Goal: Find specific page/section: Find specific page/section

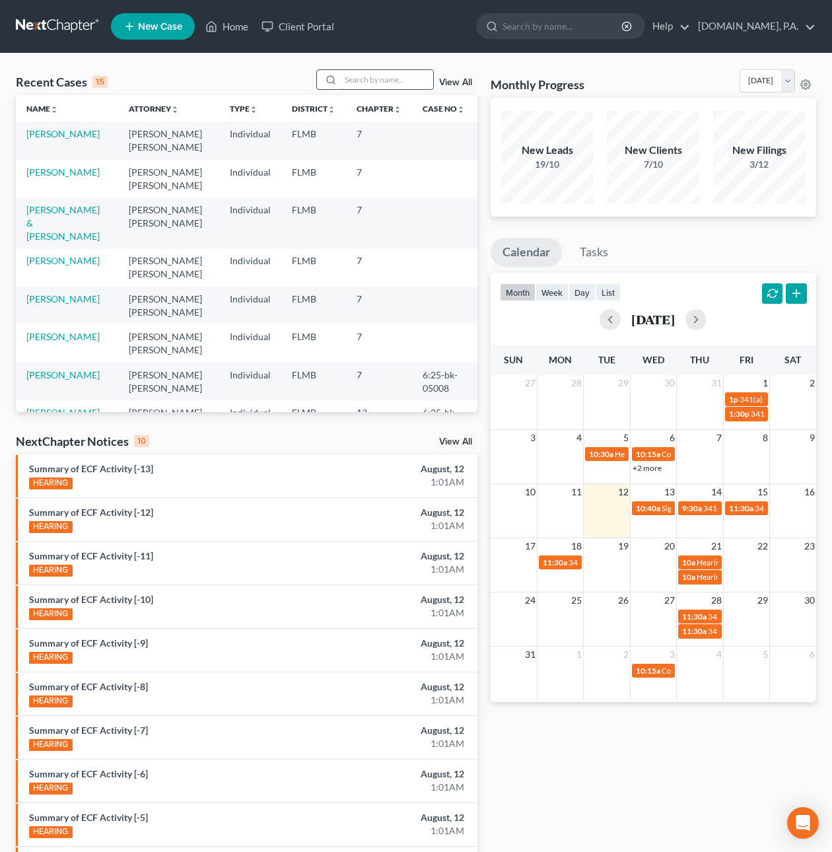
drag, startPoint x: 348, startPoint y: 76, endPoint x: 355, endPoint y: 81, distance: 8.6
click at [348, 75] on input "search" at bounding box center [387, 79] width 92 height 19
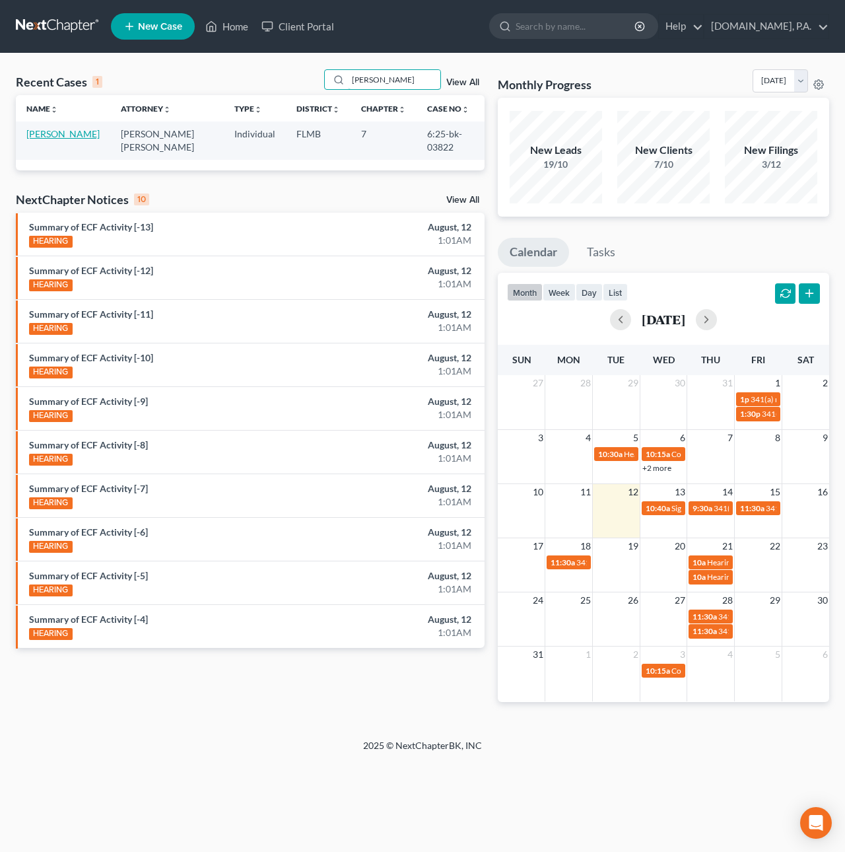
type input "[PERSON_NAME]"
click at [57, 139] on link "[PERSON_NAME]" at bounding box center [62, 133] width 73 height 11
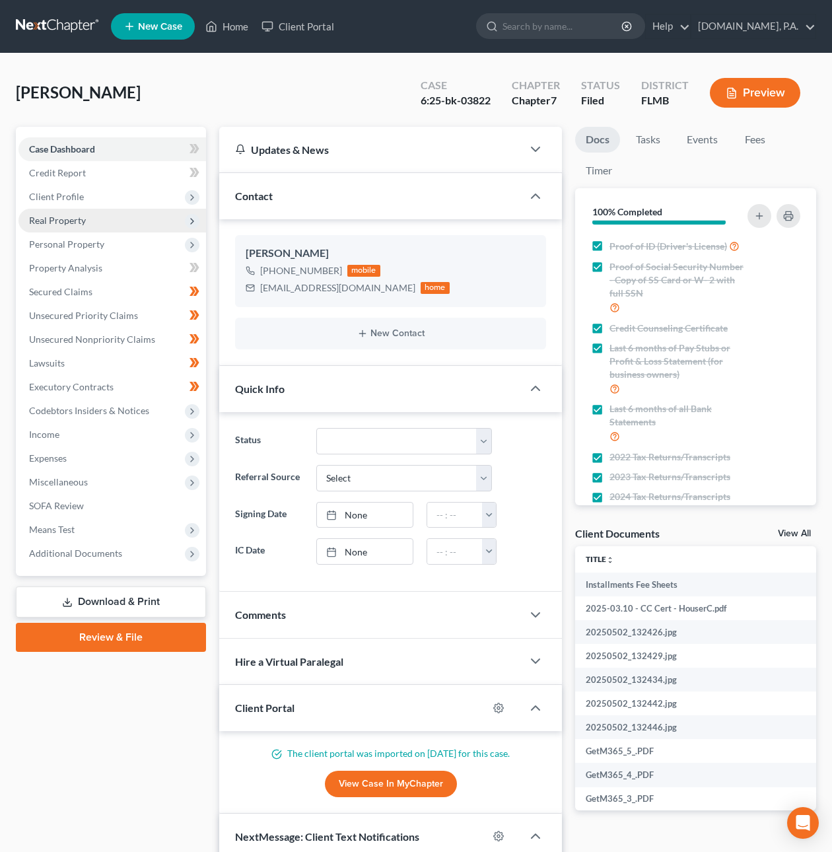
click at [62, 217] on span "Real Property" at bounding box center [57, 220] width 57 height 11
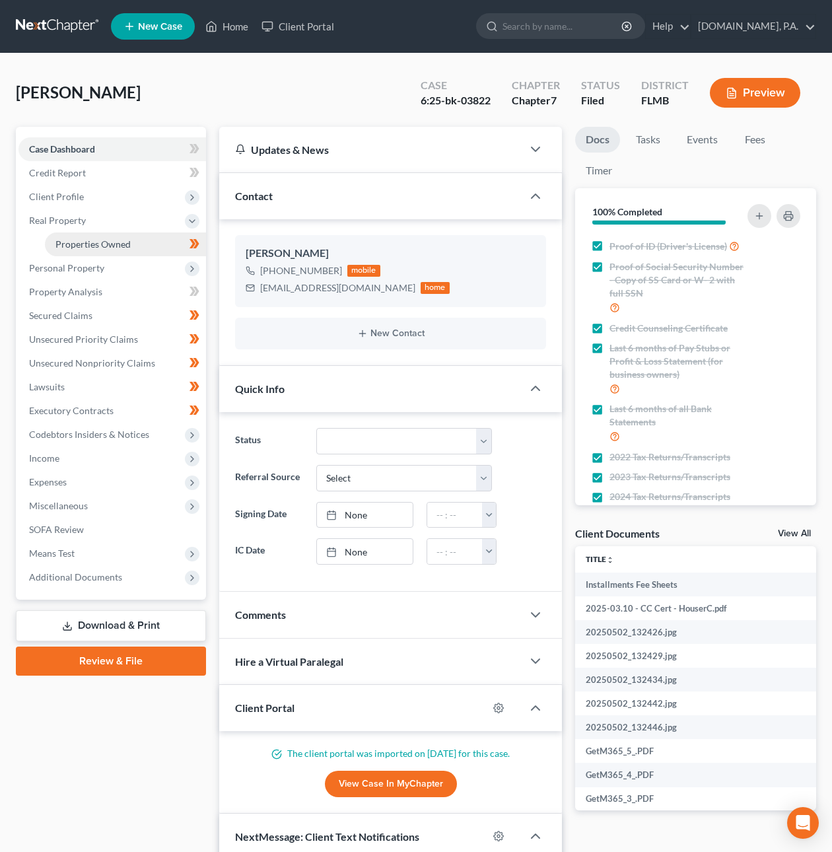
click at [81, 245] on span "Properties Owned" at bounding box center [92, 243] width 75 height 11
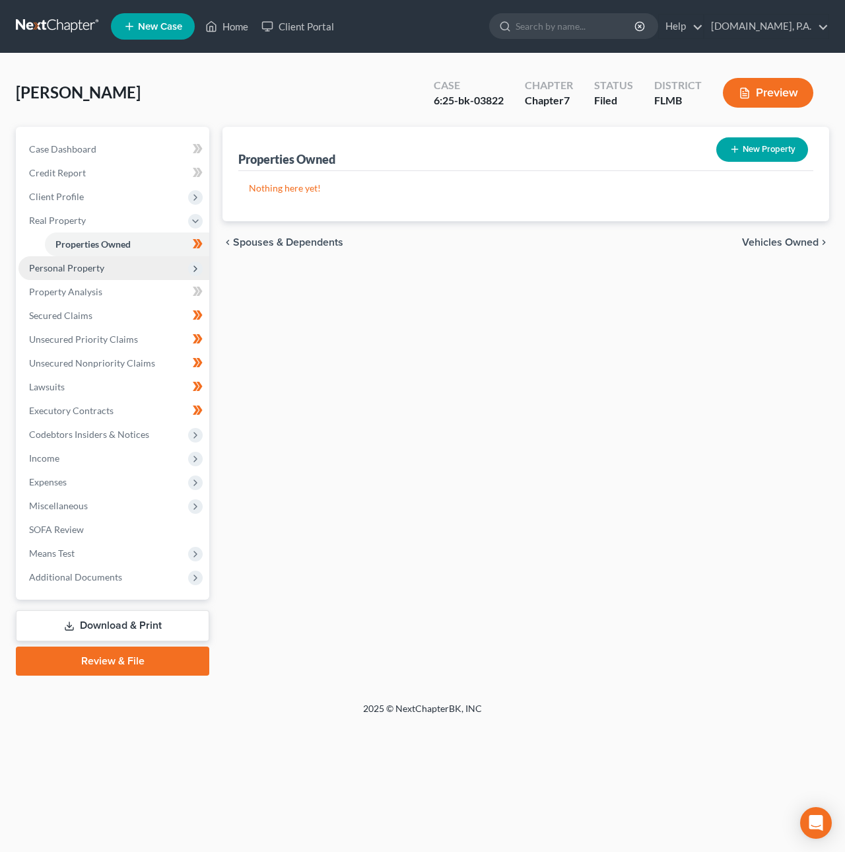
click at [73, 267] on span "Personal Property" at bounding box center [66, 267] width 75 height 11
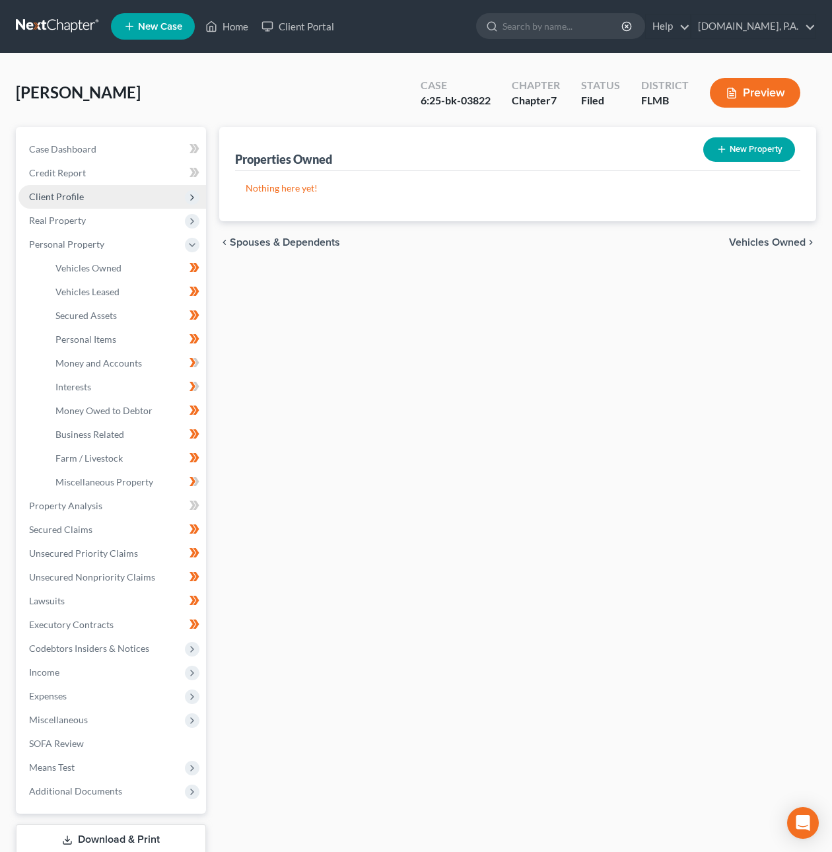
click at [49, 199] on span "Client Profile" at bounding box center [56, 196] width 55 height 11
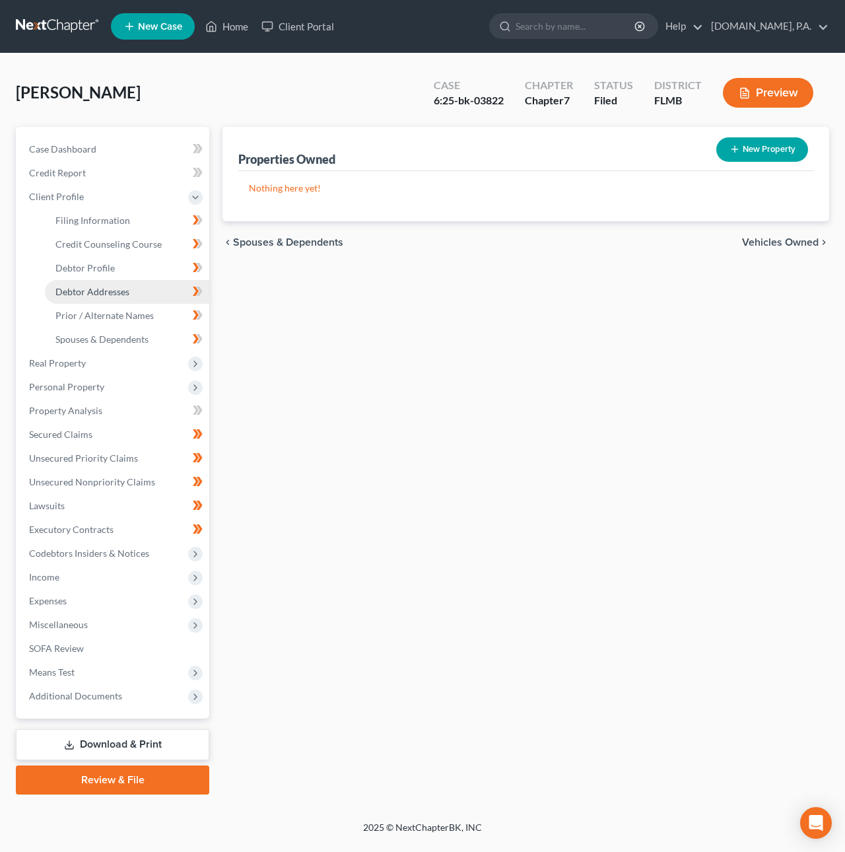
click at [85, 288] on span "Debtor Addresses" at bounding box center [92, 291] width 74 height 11
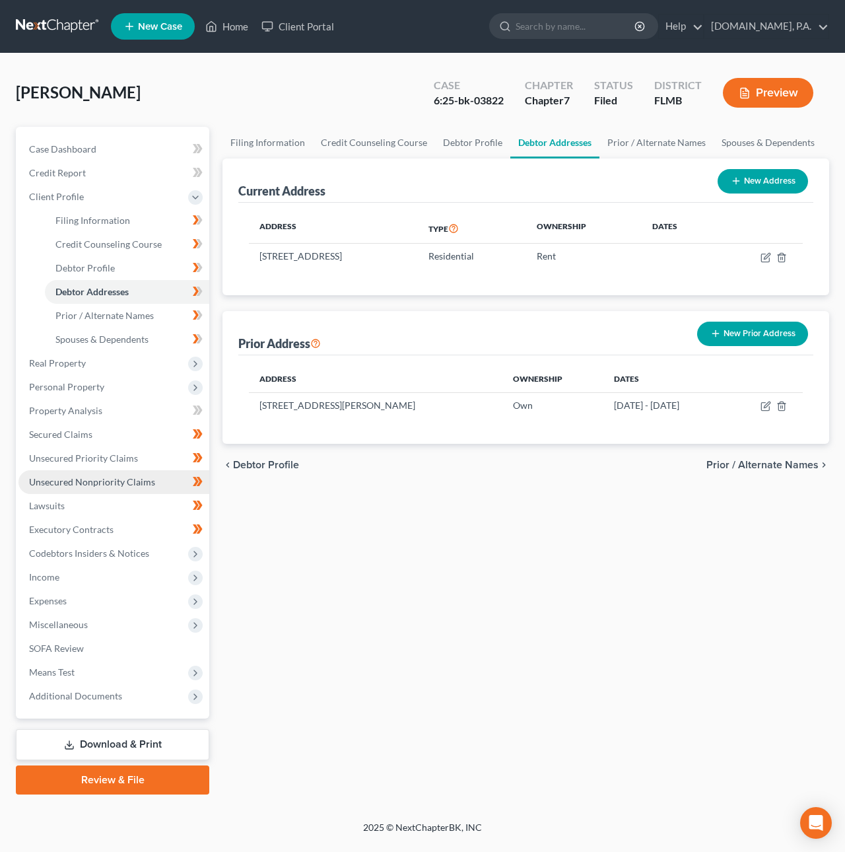
click at [110, 483] on span "Unsecured Nonpriority Claims" at bounding box center [92, 481] width 126 height 11
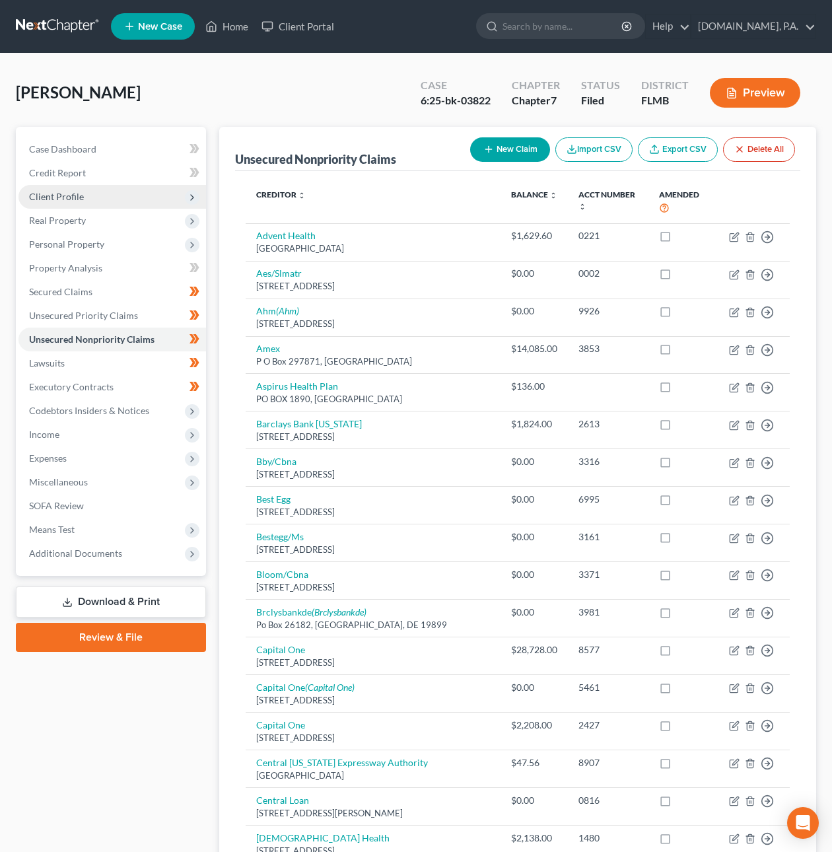
click at [45, 200] on span "Client Profile" at bounding box center [56, 196] width 55 height 11
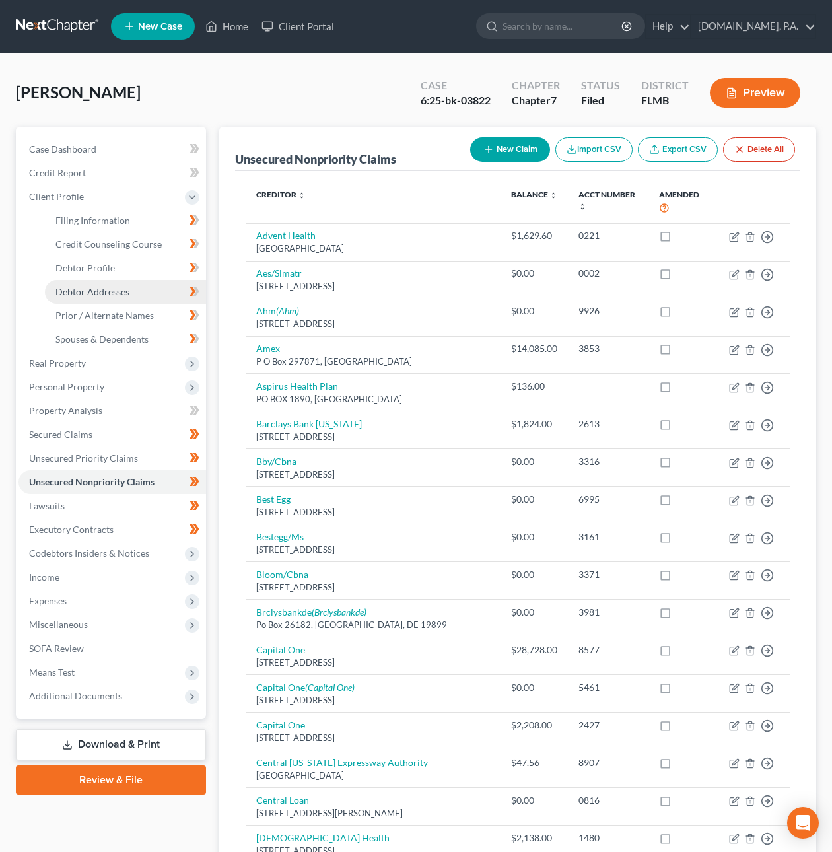
click at [90, 286] on span "Debtor Addresses" at bounding box center [92, 291] width 74 height 11
